Goal: Transaction & Acquisition: Purchase product/service

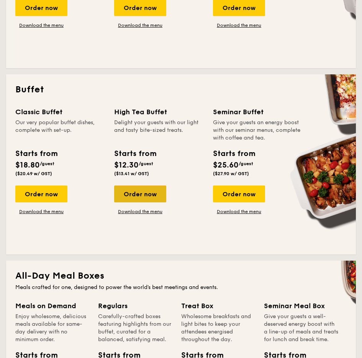
scroll to position [253, 0]
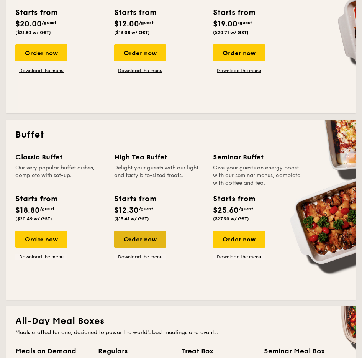
click at [156, 233] on div "Order now" at bounding box center [140, 239] width 52 height 17
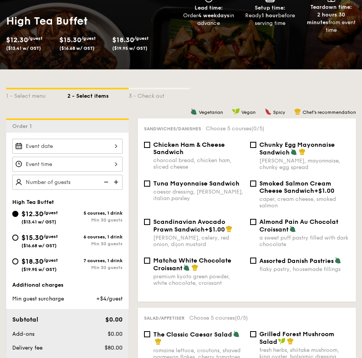
scroll to position [98, 0]
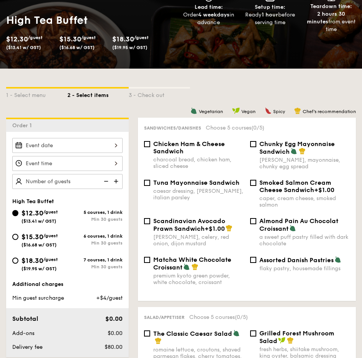
click at [85, 145] on div at bounding box center [67, 145] width 110 height 15
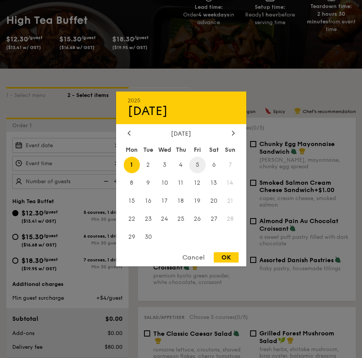
click at [198, 163] on span "5" at bounding box center [197, 165] width 16 height 16
click at [220, 260] on div "OK" at bounding box center [226, 257] width 25 height 10
type input "[DATE]"
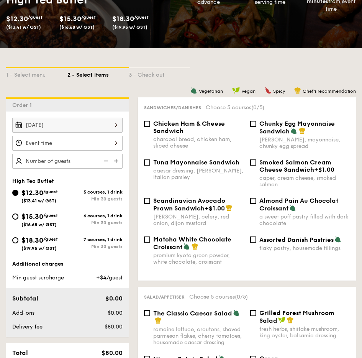
scroll to position [119, 0]
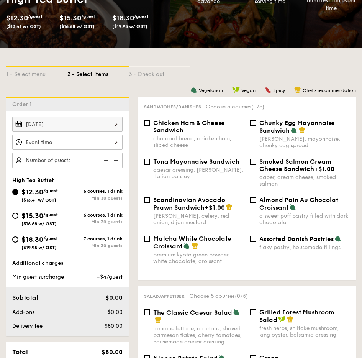
click at [247, 204] on div "Almond Pain Au Chocolat Croissant a sweet puff pastry filled with dark chocolate" at bounding box center [300, 210] width 106 height 29
